Goal: Check status: Check status

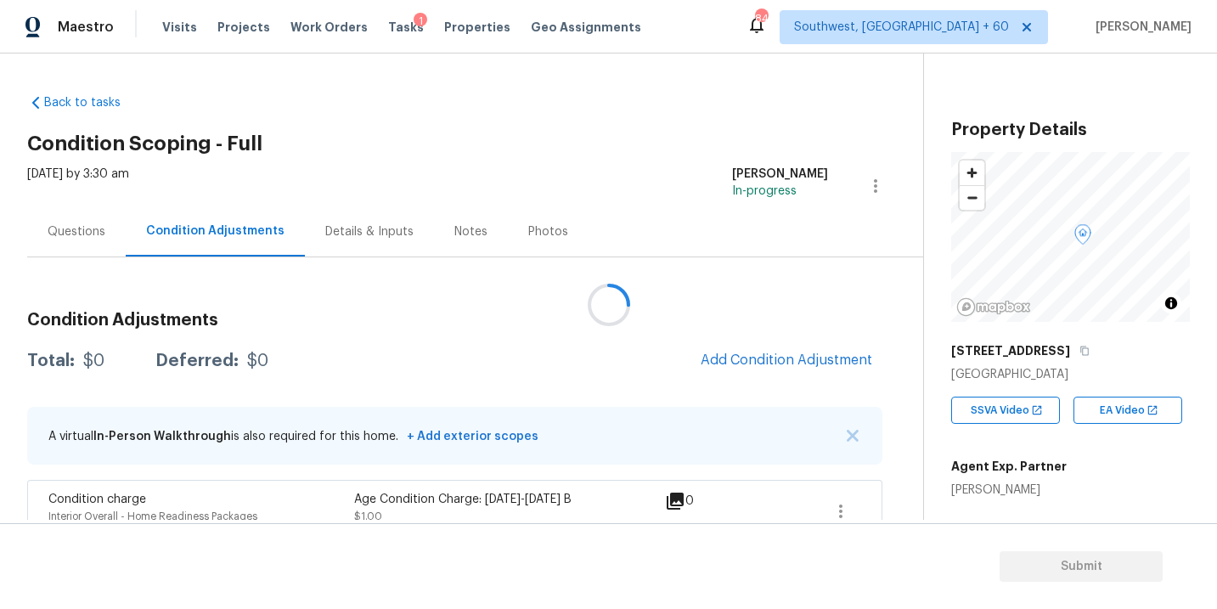
click at [180, 29] on div at bounding box center [608, 304] width 1217 height 609
click at [174, 25] on div at bounding box center [608, 304] width 1217 height 609
click at [173, 31] on div at bounding box center [608, 304] width 1217 height 609
click at [289, 99] on div at bounding box center [608, 304] width 1217 height 609
click at [180, 27] on span "Visits" at bounding box center [179, 27] width 35 height 17
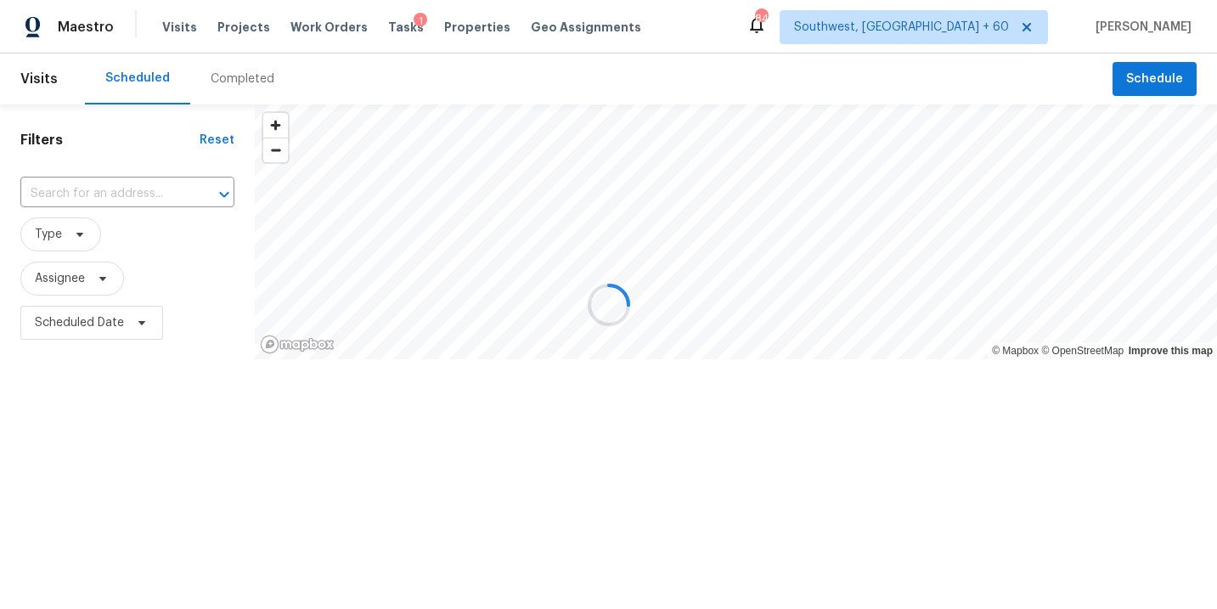
click at [241, 82] on div at bounding box center [608, 304] width 1217 height 609
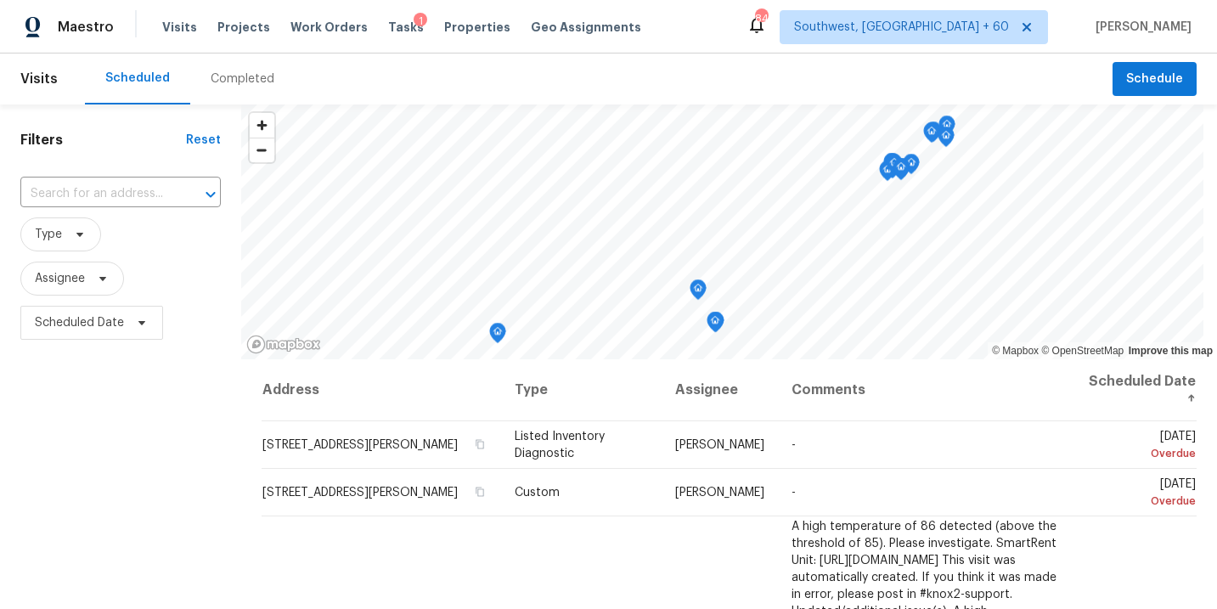
click at [237, 82] on div "Completed" at bounding box center [243, 78] width 64 height 17
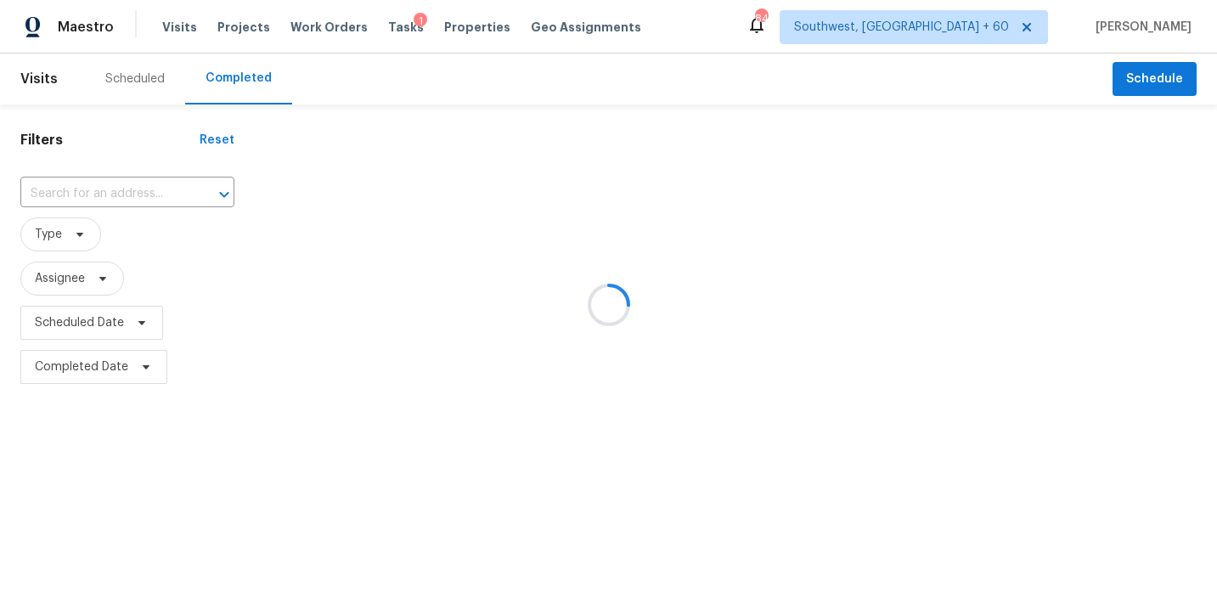
click at [152, 196] on div at bounding box center [608, 304] width 1217 height 609
click at [148, 193] on div at bounding box center [608, 304] width 1217 height 609
click at [138, 192] on div at bounding box center [608, 304] width 1217 height 609
click at [126, 191] on div at bounding box center [608, 304] width 1217 height 609
click at [118, 191] on div at bounding box center [608, 304] width 1217 height 609
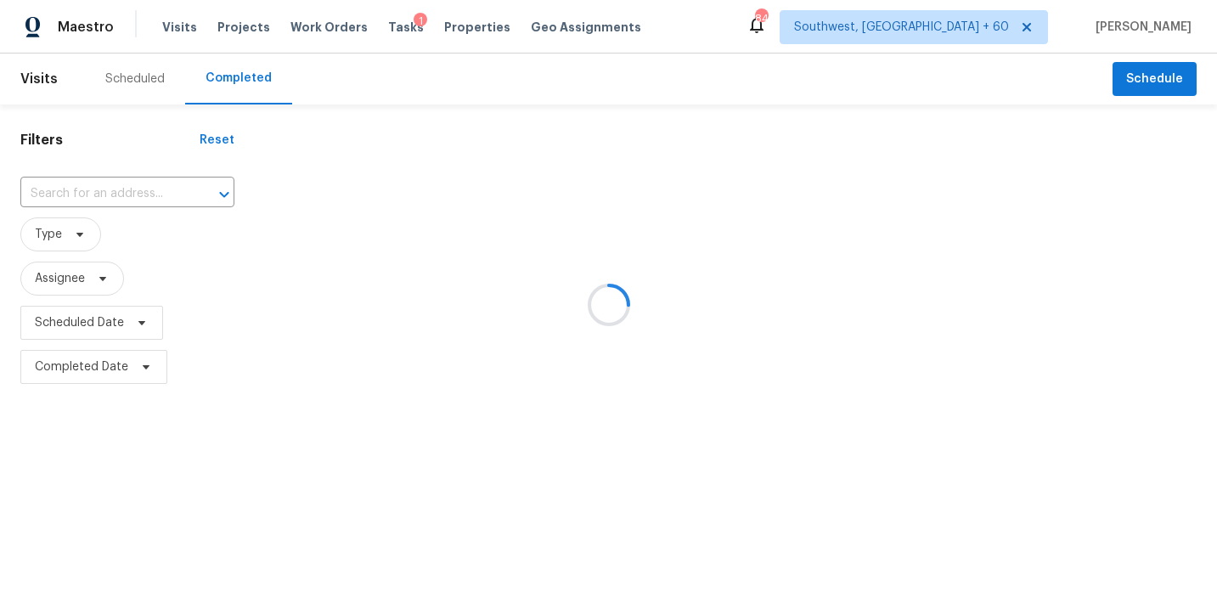
click at [115, 192] on div at bounding box center [608, 304] width 1217 height 609
click at [109, 193] on div at bounding box center [608, 304] width 1217 height 609
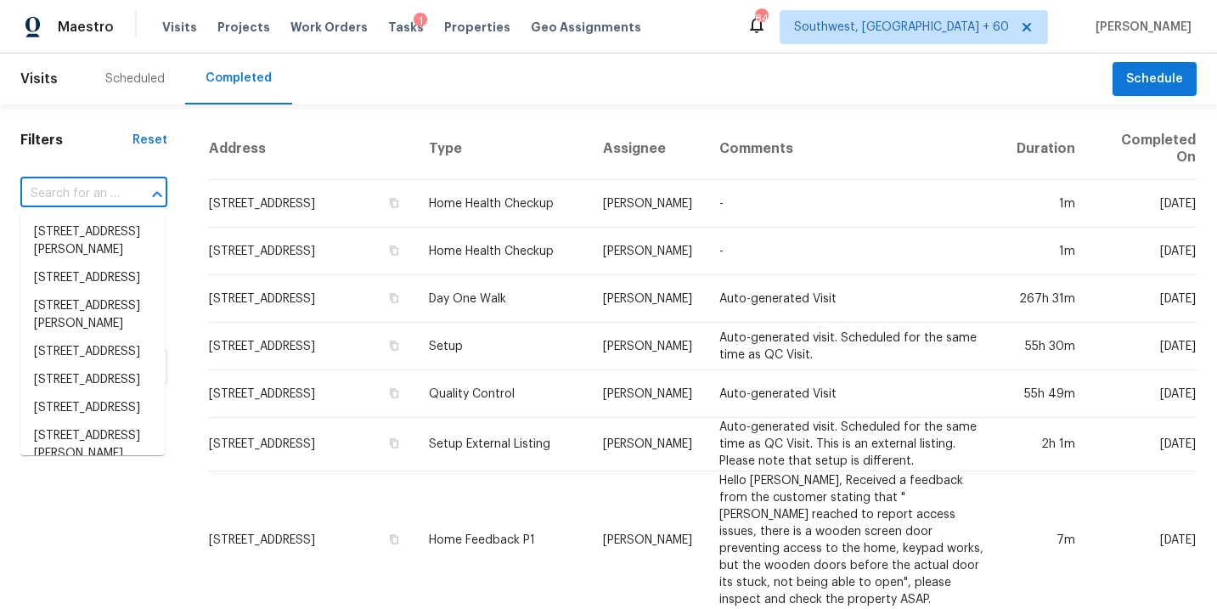
click at [96, 192] on input "text" at bounding box center [69, 194] width 99 height 26
paste input "[STREET_ADDRESS]"
type input "[STREET_ADDRESS]"
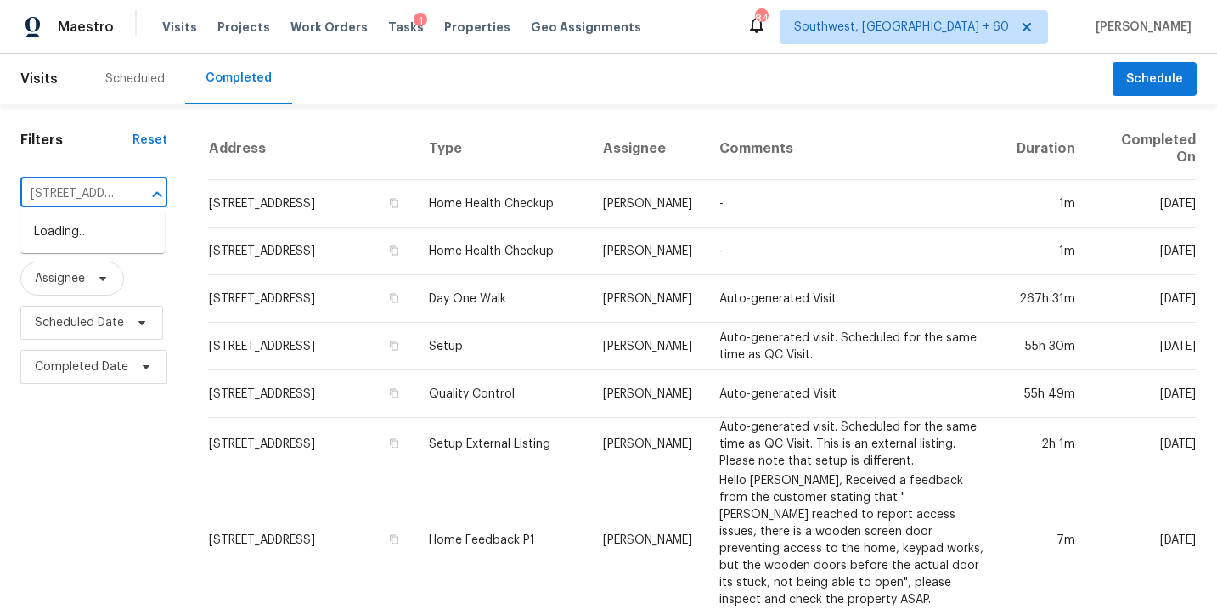
scroll to position [0, 147]
click at [77, 231] on li "[STREET_ADDRESS]" at bounding box center [92, 232] width 144 height 28
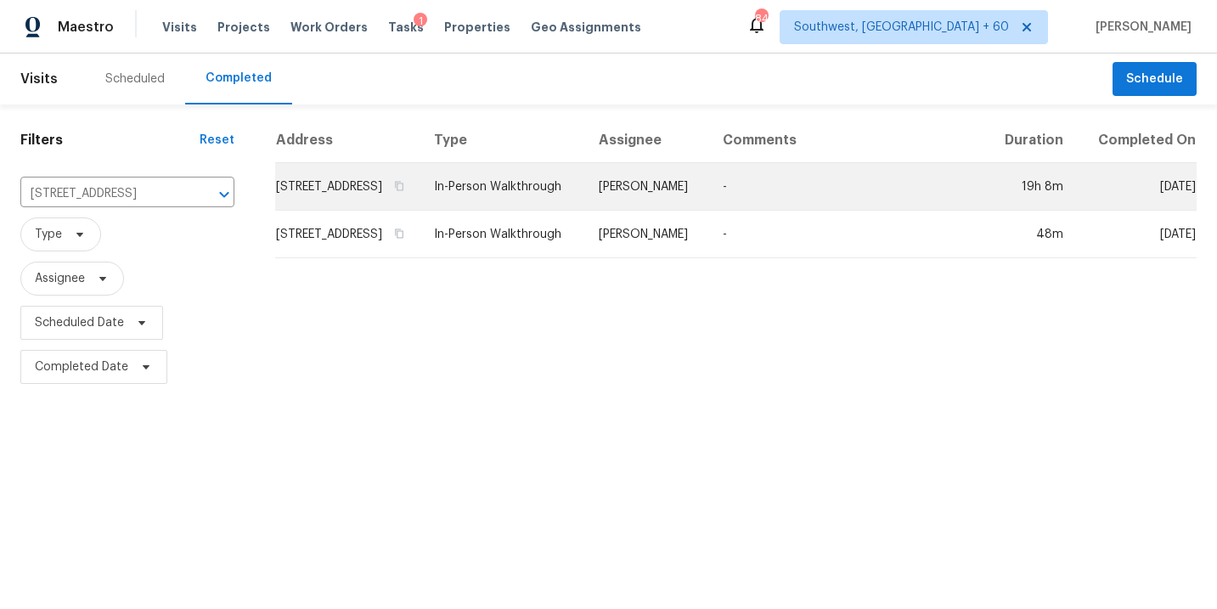
click at [585, 201] on td "In-Person Walkthrough" at bounding box center [502, 187] width 165 height 48
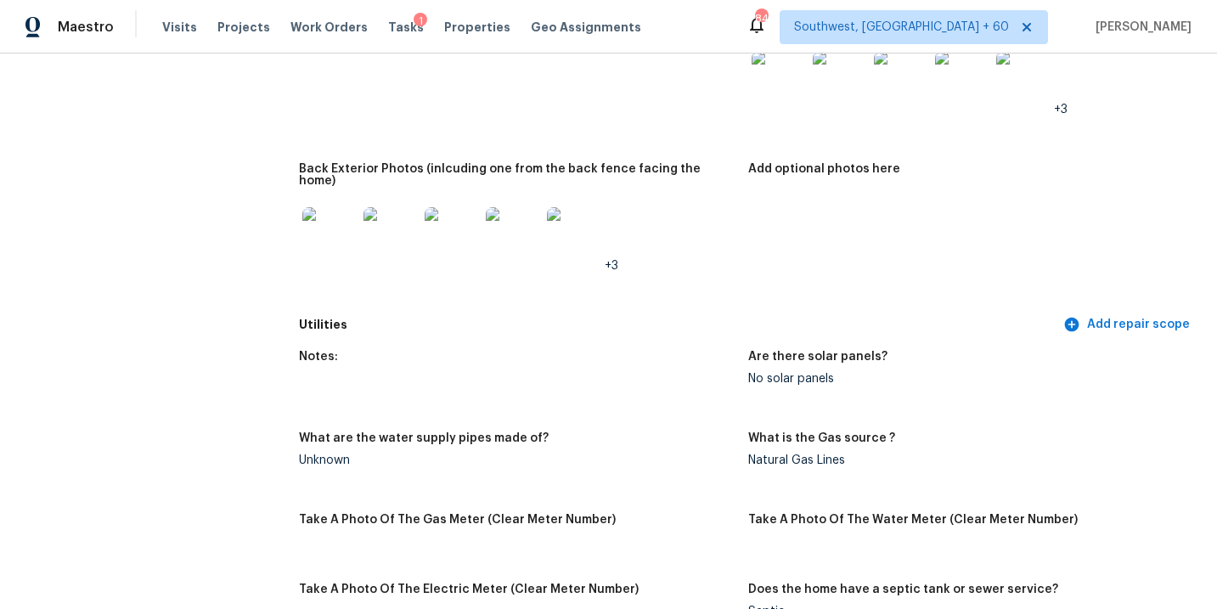
scroll to position [1225, 0]
